Goal: Information Seeking & Learning: Learn about a topic

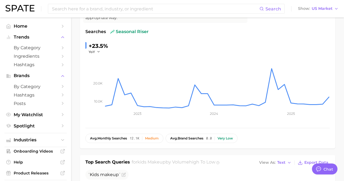
scroll to position [3748, 0]
click at [107, 8] on input at bounding box center [155, 8] width 208 height 9
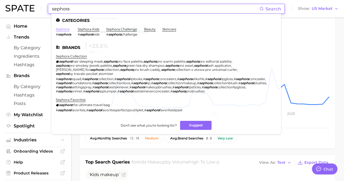
type input "sephora"
click at [62, 30] on link "sephora" at bounding box center [63, 29] width 14 height 4
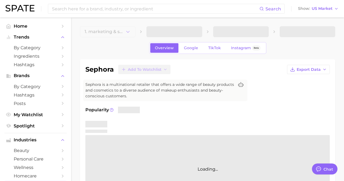
type textarea "x"
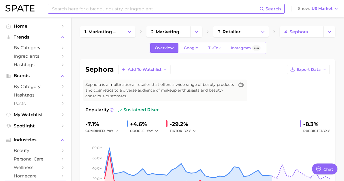
click at [101, 10] on input at bounding box center [155, 8] width 208 height 9
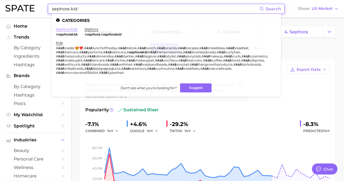
type input "sephora kid"
click at [59, 30] on link "sephora kids" at bounding box center [67, 29] width 22 height 4
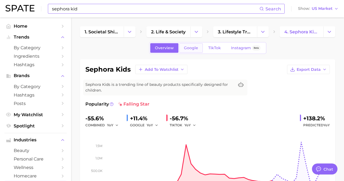
click at [190, 46] on span "Google" at bounding box center [191, 48] width 14 height 5
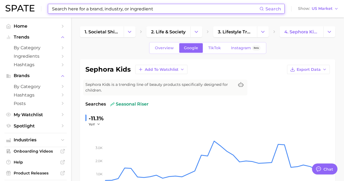
click at [94, 7] on input at bounding box center [155, 8] width 208 height 9
click at [161, 53] on link "Overview" at bounding box center [164, 48] width 28 height 10
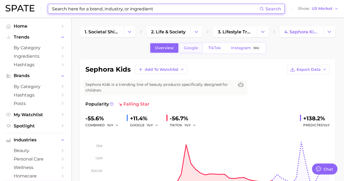
click at [191, 45] on link "Google" at bounding box center [191, 48] width 24 height 10
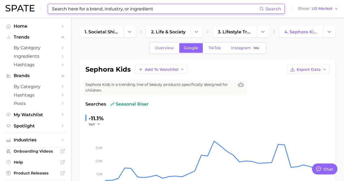
scroll to position [161, 0]
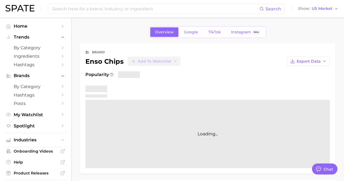
type textarea "x"
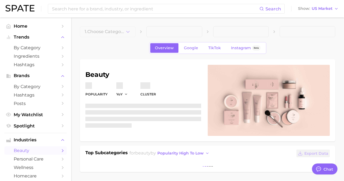
type textarea "x"
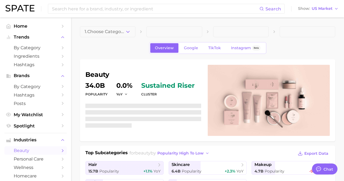
scroll to position [3813, 0]
click at [35, 48] on span "by Category" at bounding box center [36, 47] width 44 height 5
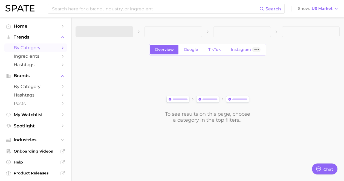
click at [114, 31] on span at bounding box center [105, 31] width 58 height 11
click at [114, 32] on span "1. Choose Category" at bounding box center [100, 31] width 41 height 5
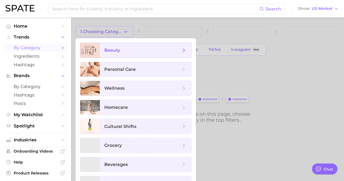
click at [117, 50] on span "beauty" at bounding box center [112, 50] width 16 height 5
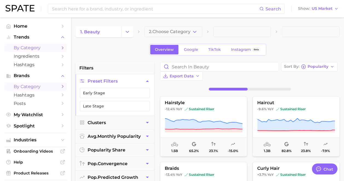
click at [34, 87] on span "by Category" at bounding box center [36, 86] width 44 height 5
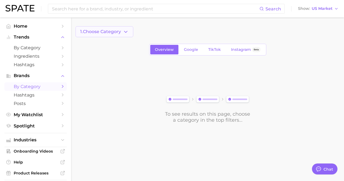
click at [123, 35] on button "1. Choose Category" at bounding box center [105, 31] width 58 height 11
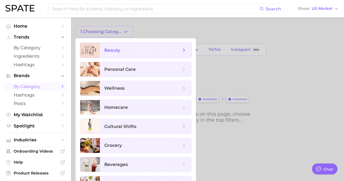
click at [123, 47] on span "beauty" at bounding box center [142, 50] width 77 height 6
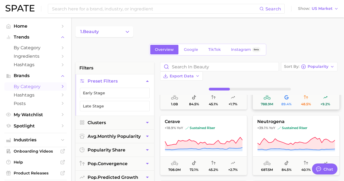
scroll to position [82, 0]
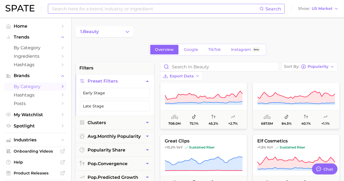
click at [112, 6] on input at bounding box center [155, 8] width 208 height 9
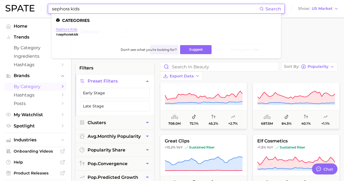
type input "sephora kids"
click at [73, 30] on link "sephora kids" at bounding box center [67, 29] width 22 height 4
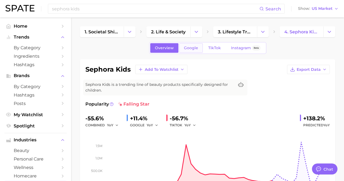
click at [192, 49] on span "Google" at bounding box center [191, 48] width 14 height 5
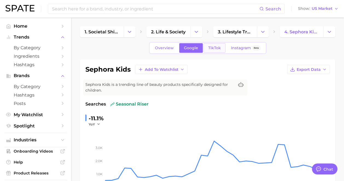
click at [217, 48] on span "TikTok" at bounding box center [214, 48] width 13 height 5
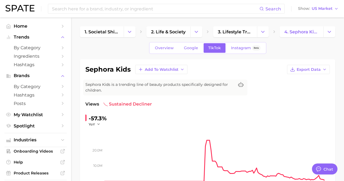
click at [193, 53] on div "Overview Google TikTok Instagram Beta" at bounding box center [207, 48] width 117 height 12
click at [193, 52] on link "Google" at bounding box center [191, 48] width 24 height 10
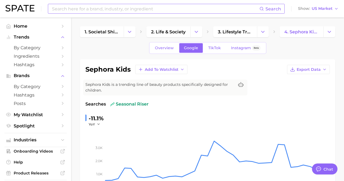
click at [75, 8] on input at bounding box center [155, 8] width 208 height 9
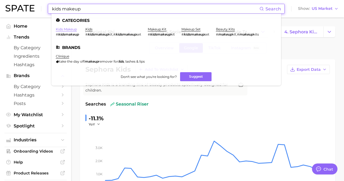
type input "kids makeup"
click at [74, 30] on link "kids makeup" at bounding box center [66, 29] width 21 height 4
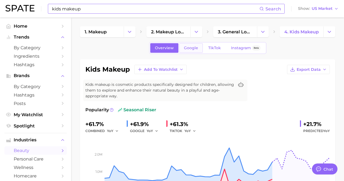
click at [185, 51] on link "Google" at bounding box center [191, 48] width 24 height 10
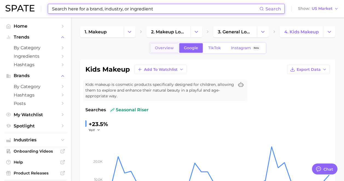
click at [164, 47] on span "Overview" at bounding box center [164, 48] width 19 height 5
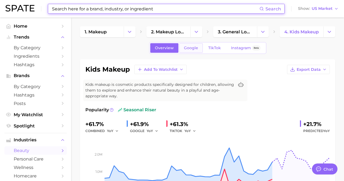
click at [195, 51] on link "Google" at bounding box center [191, 48] width 24 height 10
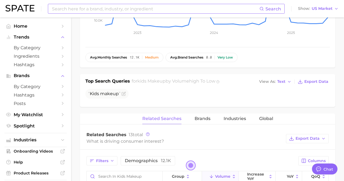
scroll to position [257, 0]
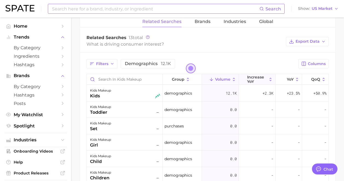
click at [254, 79] on span "increase YoY" at bounding box center [257, 79] width 20 height 9
click at [128, 92] on div "kids makeup kids" at bounding box center [125, 93] width 70 height 12
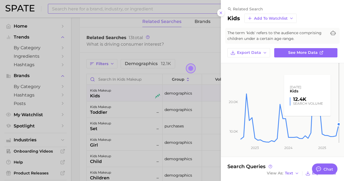
scroll to position [24, 0]
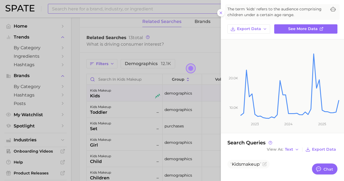
click at [127, 12] on div at bounding box center [172, 90] width 344 height 181
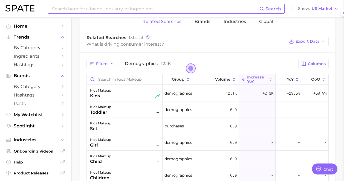
click at [127, 12] on div at bounding box center [172, 90] width 344 height 181
click at [126, 8] on input at bounding box center [155, 8] width 208 height 9
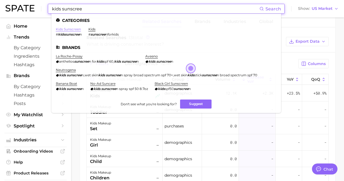
type input "kids sunscree"
click at [68, 29] on link "kids sunscreen" at bounding box center [68, 29] width 25 height 4
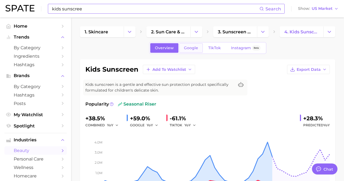
click at [189, 48] on span "Google" at bounding box center [191, 48] width 14 height 5
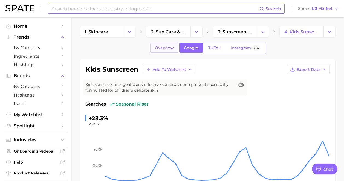
click at [168, 48] on span "Overview" at bounding box center [164, 48] width 19 height 5
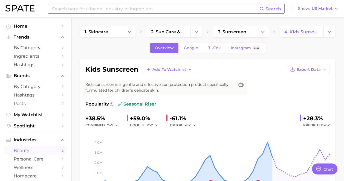
click at [168, 48] on span "Overview" at bounding box center [164, 48] width 19 height 5
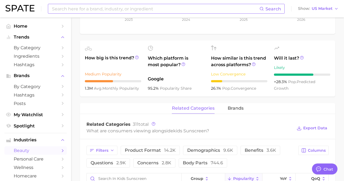
scroll to position [194, 0]
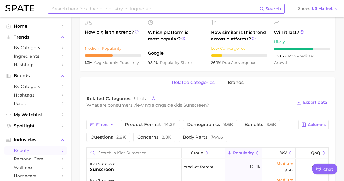
click at [234, 85] on span "brands" at bounding box center [236, 82] width 16 height 5
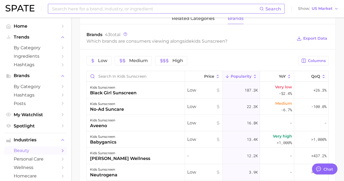
scroll to position [266, 0]
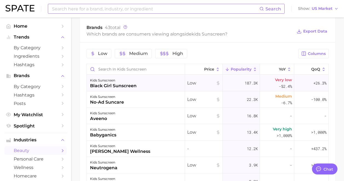
click at [147, 90] on div "kids sunscreen black girl sunscreen" at bounding box center [136, 83] width 98 height 16
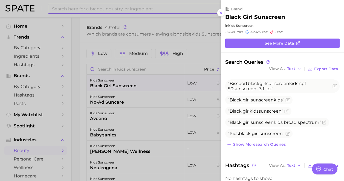
click at [147, 90] on div at bounding box center [172, 90] width 344 height 181
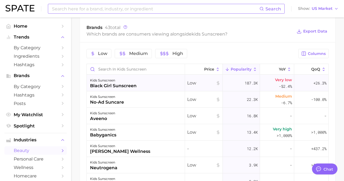
click at [155, 87] on div "kids sunscreen black girl sunscreen" at bounding box center [136, 83] width 98 height 16
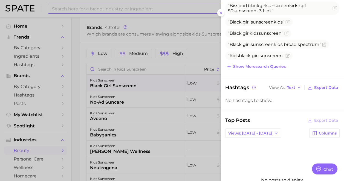
scroll to position [84, 0]
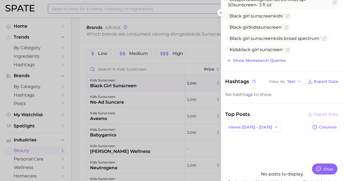
click at [184, 100] on div at bounding box center [172, 90] width 344 height 181
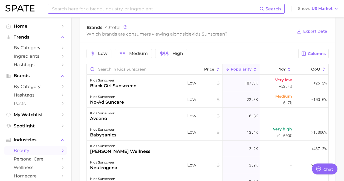
click at [116, 9] on input at bounding box center [155, 8] width 208 height 9
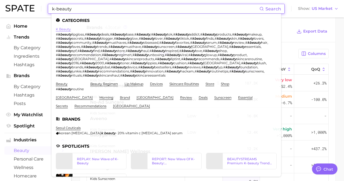
type input "k-beauty"
click at [68, 27] on link "k beauty" at bounding box center [63, 29] width 15 height 4
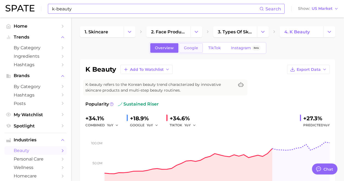
click at [189, 47] on span "Google" at bounding box center [191, 48] width 14 height 5
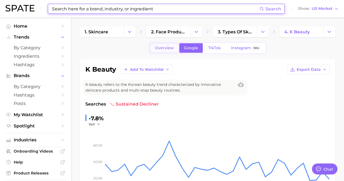
click at [159, 50] on span "Overview" at bounding box center [164, 48] width 19 height 5
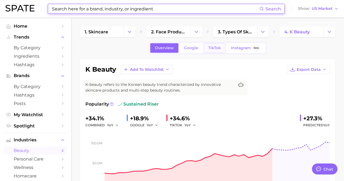
click at [212, 49] on span "TikTok" at bounding box center [214, 48] width 13 height 5
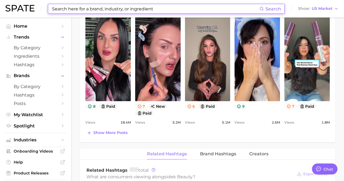
scroll to position [356, 0]
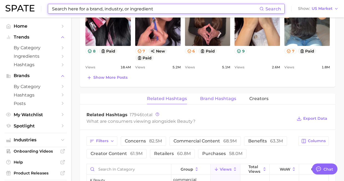
click at [207, 100] on span "Brand Hashtags" at bounding box center [218, 98] width 36 height 5
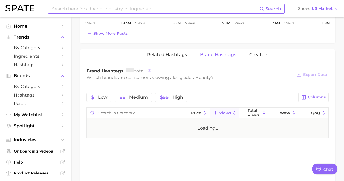
scroll to position [442, 0]
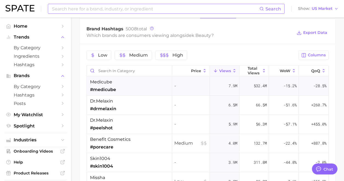
click at [159, 91] on div "medicube #medicube" at bounding box center [129, 86] width 85 height 19
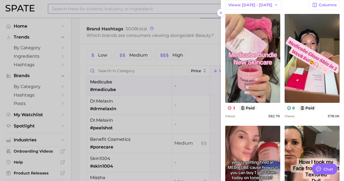
scroll to position [51, 0]
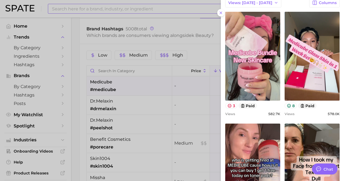
click at [137, 115] on div at bounding box center [172, 90] width 344 height 181
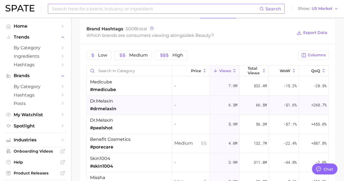
click at [124, 104] on div "dr.melaxin #drmelaxin" at bounding box center [129, 105] width 85 height 19
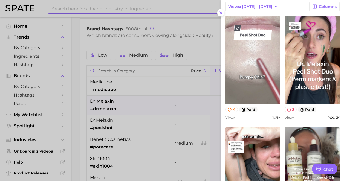
scroll to position [0, 0]
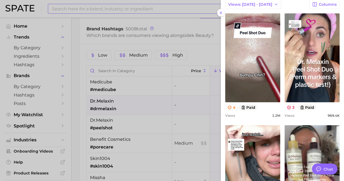
click at [147, 138] on div at bounding box center [172, 90] width 344 height 181
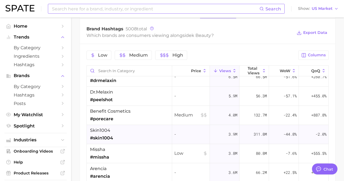
click at [137, 136] on div "skin1004 #skin1004" at bounding box center [129, 134] width 85 height 19
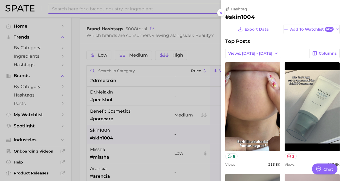
click at [109, 9] on div at bounding box center [172, 90] width 344 height 181
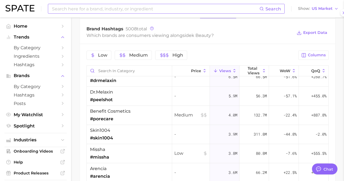
click at [109, 9] on div at bounding box center [172, 90] width 344 height 181
click at [109, 9] on input at bounding box center [155, 8] width 208 height 9
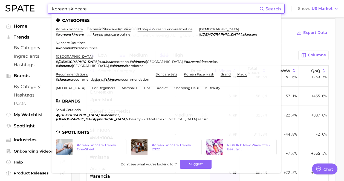
type input "korean skincare"
click at [73, 31] on li "korean skincare # koreanskincare" at bounding box center [70, 31] width 28 height 9
click at [80, 30] on link "korean skincare" at bounding box center [69, 29] width 27 height 4
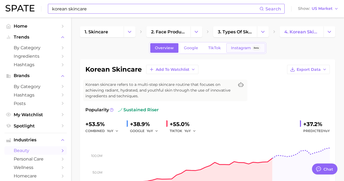
click at [234, 51] on link "Instagram Beta" at bounding box center [245, 48] width 39 height 10
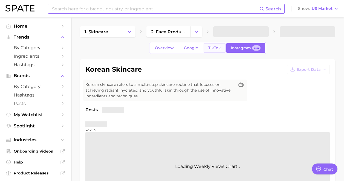
click at [207, 47] on link "TikTok" at bounding box center [215, 48] width 22 height 10
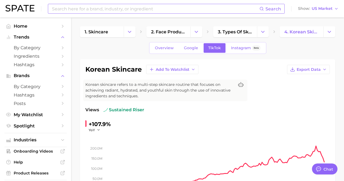
click at [234, 46] on span "Instagram" at bounding box center [241, 48] width 20 height 5
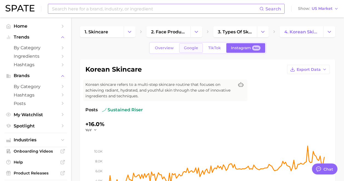
click at [193, 51] on link "Google" at bounding box center [191, 48] width 24 height 10
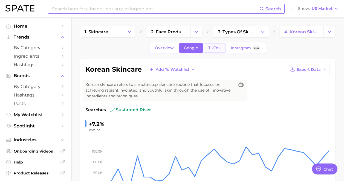
click at [212, 50] on span "TikTok" at bounding box center [214, 48] width 13 height 5
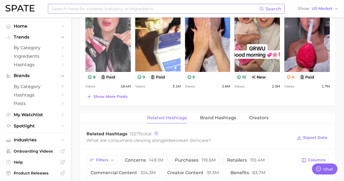
scroll to position [377, 0]
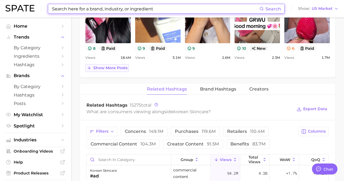
click at [124, 66] on span "Show more posts" at bounding box center [110, 68] width 34 height 5
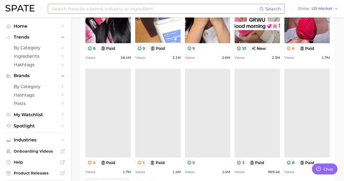
click at [124, 66] on div "Top Posts for korean skincare Export Data Views: Aug 17 - 24 Positive 9 Mixed 8…" at bounding box center [207, 58] width 245 height 257
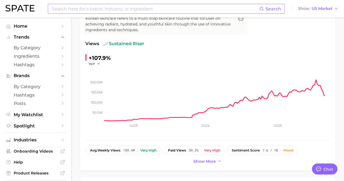
scroll to position [0, 0]
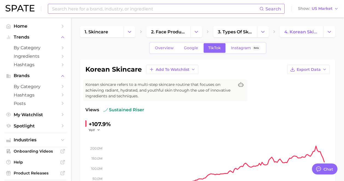
click at [126, 8] on input at bounding box center [155, 8] width 208 height 9
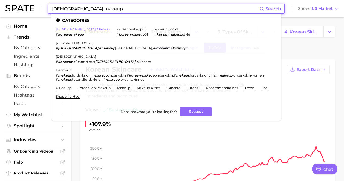
type input "korean makeup"
click at [73, 28] on link "korean makeup" at bounding box center [83, 29] width 54 height 4
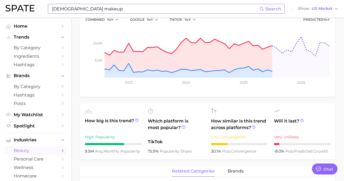
scroll to position [166, 0]
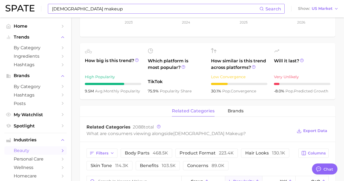
click at [143, 10] on input "korean makeup" at bounding box center [155, 8] width 208 height 9
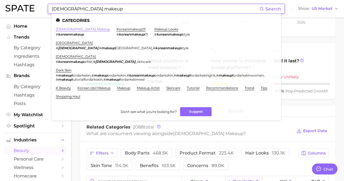
click at [72, 30] on link "korean makeup" at bounding box center [83, 29] width 54 height 4
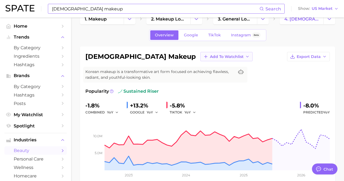
scroll to position [0, 0]
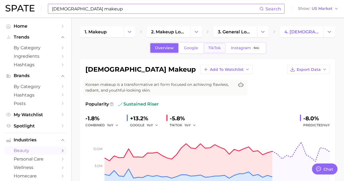
click at [209, 51] on link "TikTok" at bounding box center [215, 48] width 22 height 10
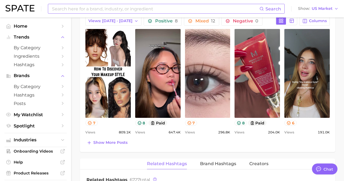
scroll to position [297, 0]
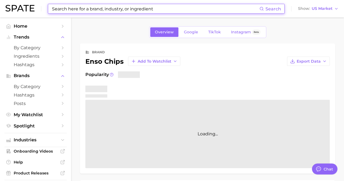
scroll to position [3813, 0]
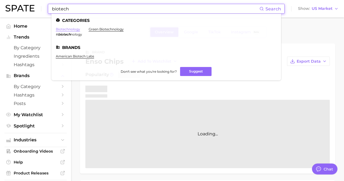
type input "biotech"
click at [70, 27] on link "biotechnology" at bounding box center [68, 29] width 24 height 4
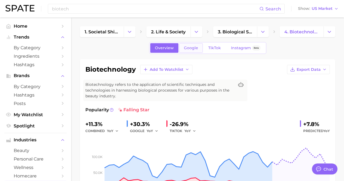
click at [190, 51] on link "Google" at bounding box center [191, 48] width 24 height 10
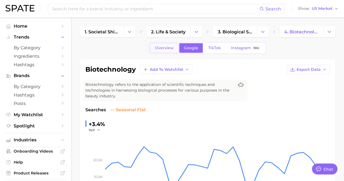
click at [159, 48] on span "Overview" at bounding box center [164, 48] width 19 height 5
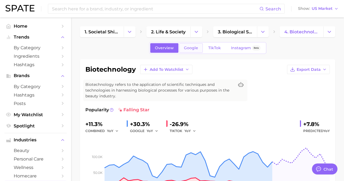
click at [194, 46] on span "Google" at bounding box center [191, 48] width 14 height 5
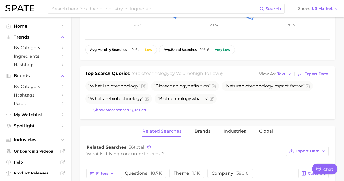
scroll to position [195, 0]
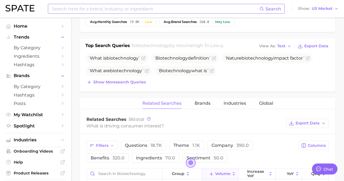
click at [132, 10] on input at bounding box center [155, 8] width 208 height 9
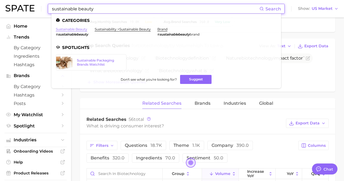
type input "sustainable beauty"
click at [76, 30] on link "sustainable beauty" at bounding box center [71, 29] width 31 height 4
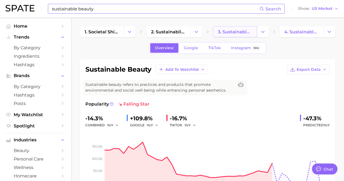
click at [234, 35] on link "3. sustainable beauty" at bounding box center [235, 31] width 44 height 11
type textarea "x"
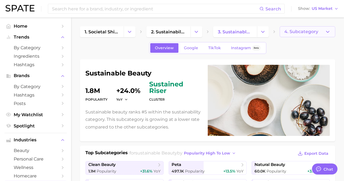
click at [307, 31] on span "4. Subcategory" at bounding box center [302, 31] width 34 height 5
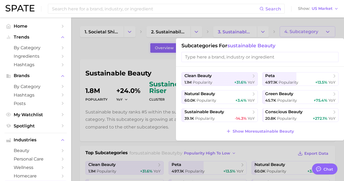
click at [145, 21] on div at bounding box center [172, 90] width 344 height 181
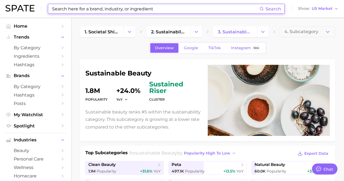
click at [155, 9] on input at bounding box center [155, 8] width 208 height 9
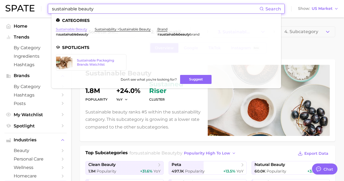
type input "sustainable beauty"
click at [73, 28] on link "sustainable beauty" at bounding box center [71, 29] width 31 height 4
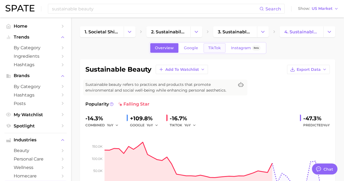
click at [210, 44] on link "TikTok" at bounding box center [215, 48] width 22 height 10
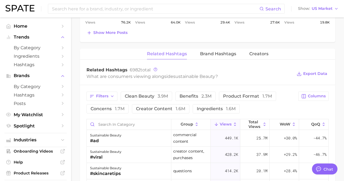
scroll to position [397, 0]
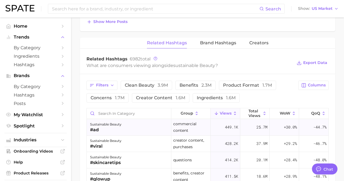
click at [122, 126] on div "sustainable beauty #ad" at bounding box center [129, 127] width 85 height 16
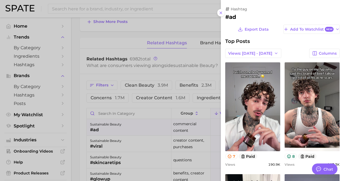
scroll to position [0, 0]
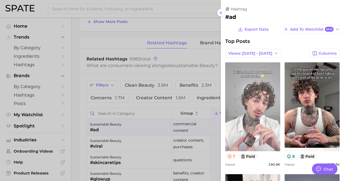
click at [254, 121] on link "view post on TikTok" at bounding box center [252, 106] width 55 height 89
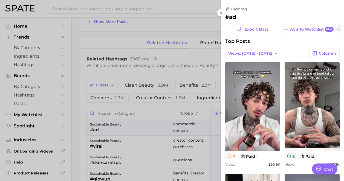
click at [162, 73] on div at bounding box center [172, 90] width 344 height 181
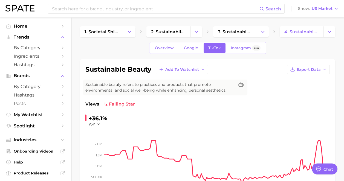
click at [29, 42] on li "Trends by Category Ingredients Hashtags" at bounding box center [35, 51] width 62 height 36
click at [30, 48] on span "by Category" at bounding box center [36, 47] width 44 height 5
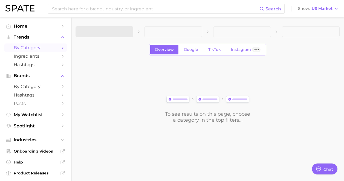
click at [110, 35] on span at bounding box center [105, 31] width 58 height 11
click at [117, 30] on span "1. Choose Category" at bounding box center [100, 31] width 41 height 5
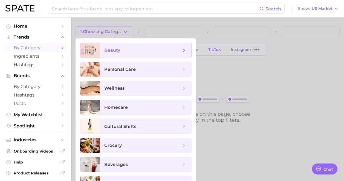
click at [131, 52] on span "beauty" at bounding box center [142, 50] width 77 height 6
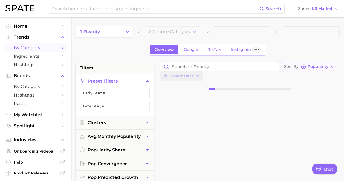
click at [308, 65] on span "Popularity" at bounding box center [318, 66] width 21 height 3
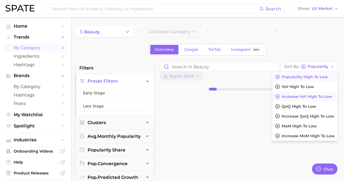
click at [282, 96] on span "Increase YoY high to low" at bounding box center [307, 96] width 50 height 5
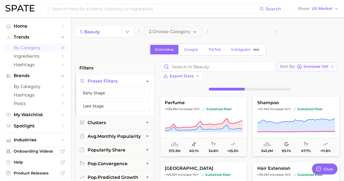
click at [330, 65] on icon "button" at bounding box center [332, 67] width 4 height 4
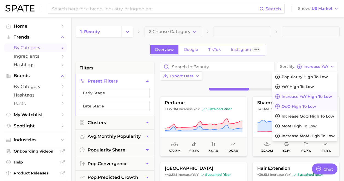
click at [282, 104] on span "QoQ high to low" at bounding box center [299, 106] width 35 height 5
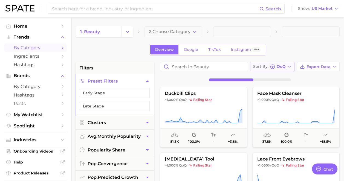
click at [278, 68] on span "QoQ" at bounding box center [281, 66] width 9 height 3
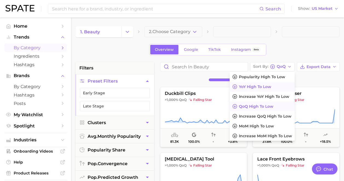
click at [261, 89] on span "YoY high to low" at bounding box center [255, 87] width 32 height 5
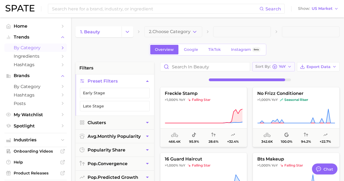
click at [276, 65] on circle "button" at bounding box center [275, 67] width 4 height 4
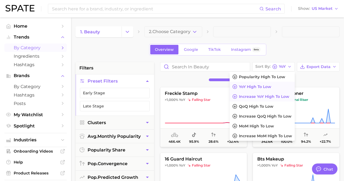
click at [266, 95] on span "Increase YoY high to low" at bounding box center [264, 96] width 50 height 5
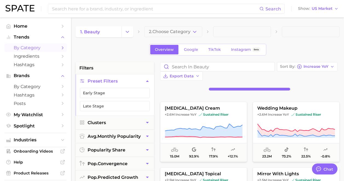
scroll to position [5803, 0]
